Goal: Task Accomplishment & Management: Manage account settings

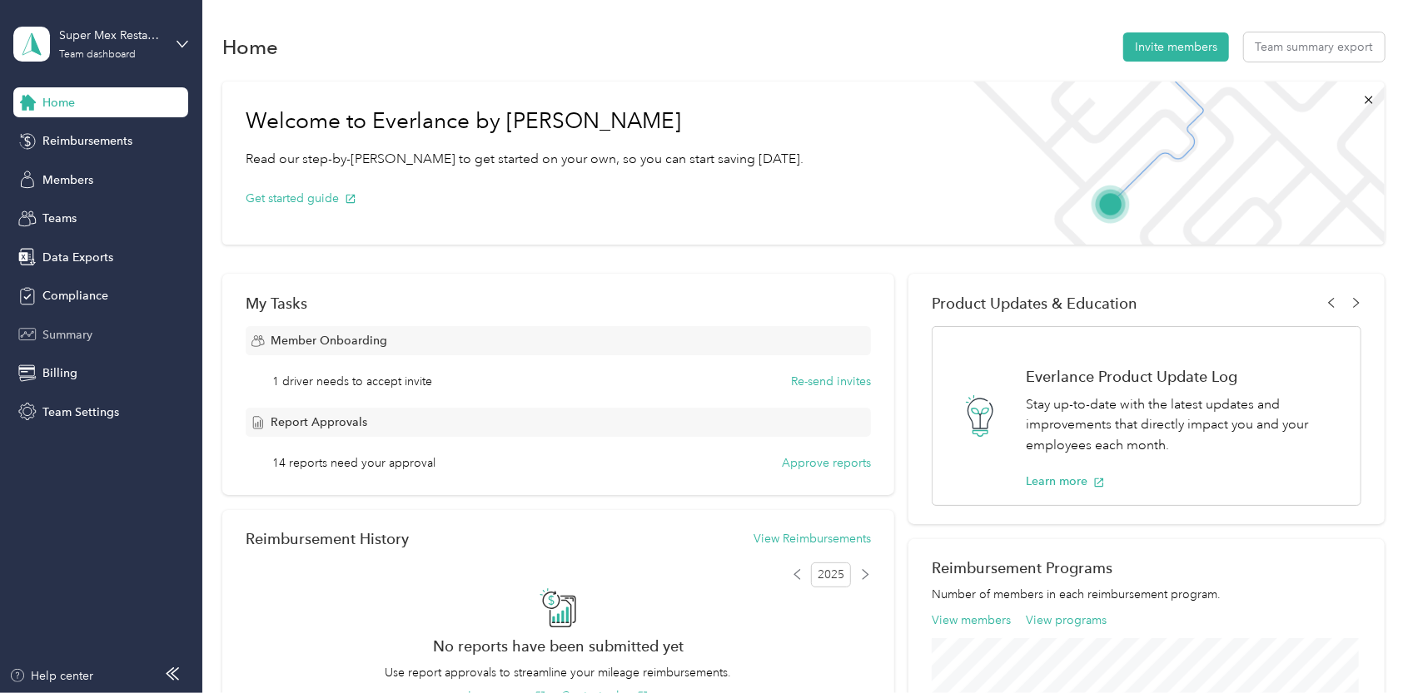
click at [78, 338] on span "Summary" at bounding box center [67, 334] width 50 height 17
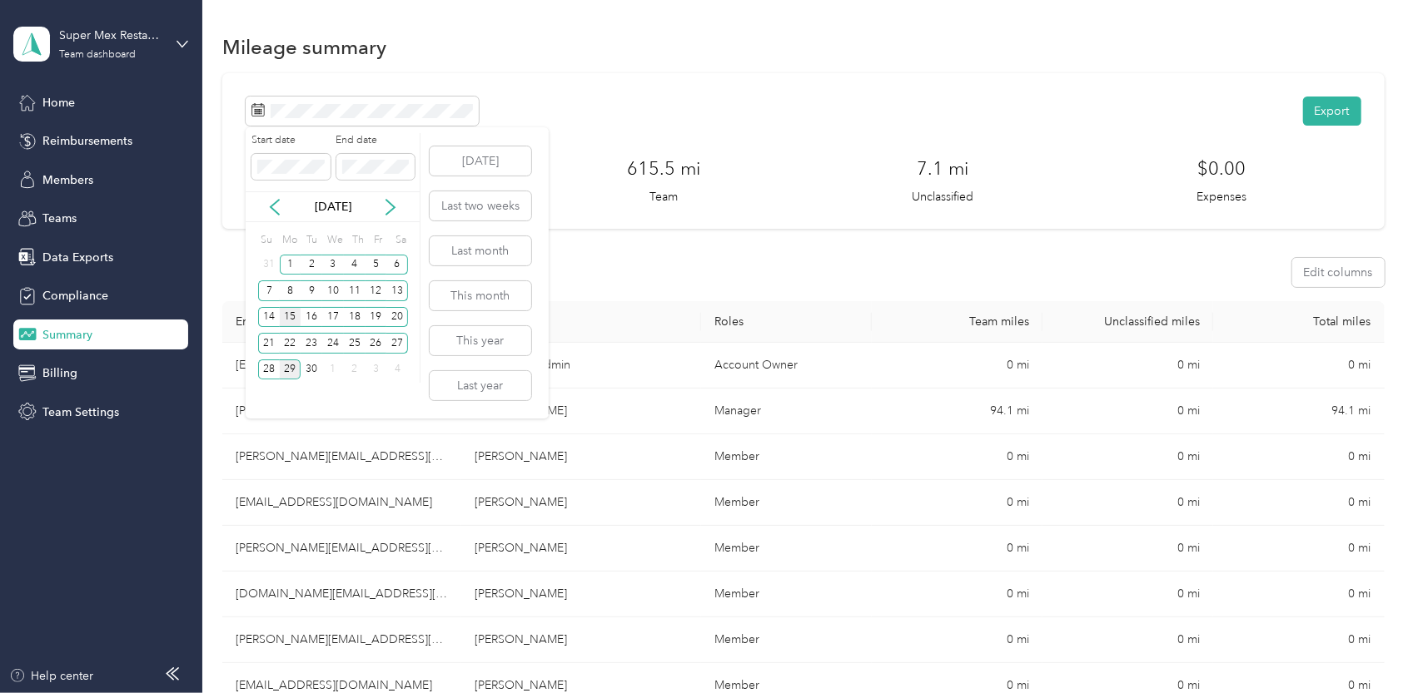
click at [294, 311] on div "15" at bounding box center [291, 317] width 22 height 21
click at [267, 365] on div "28" at bounding box center [269, 370] width 22 height 21
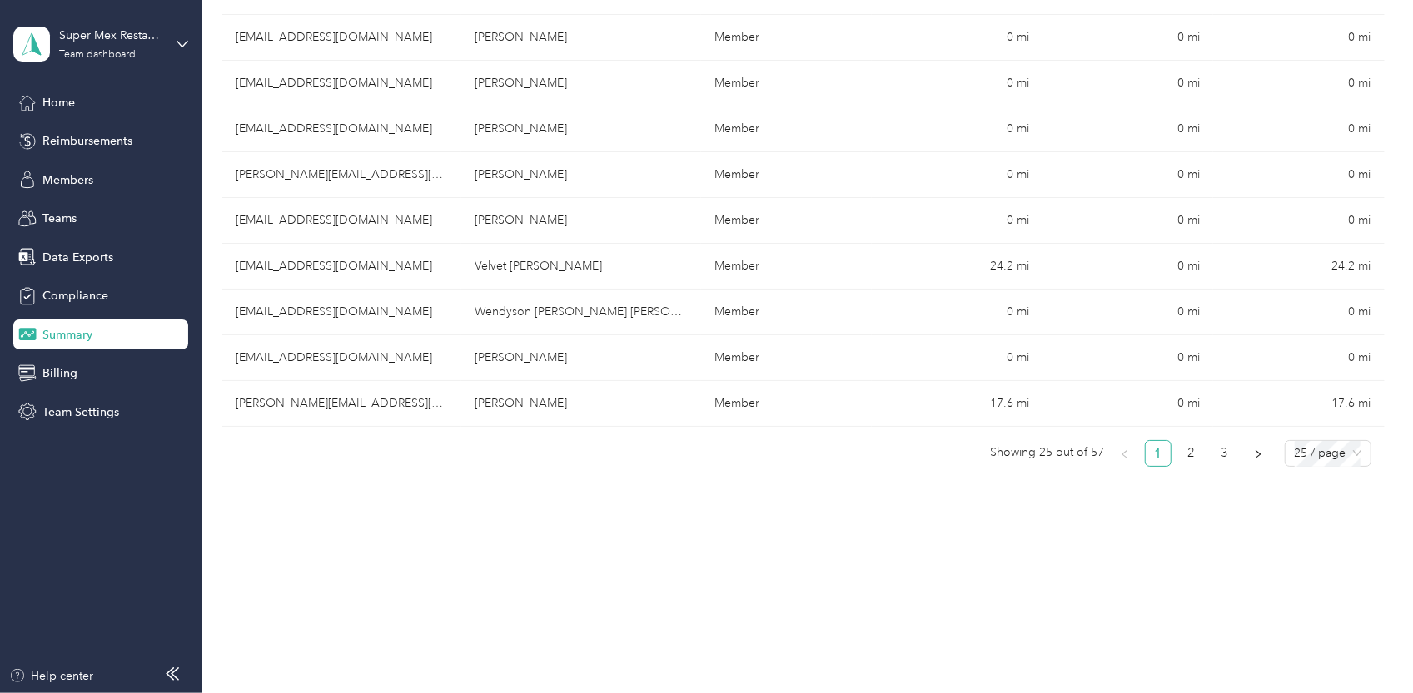
scroll to position [1082, 0]
